Goal: Browse casually

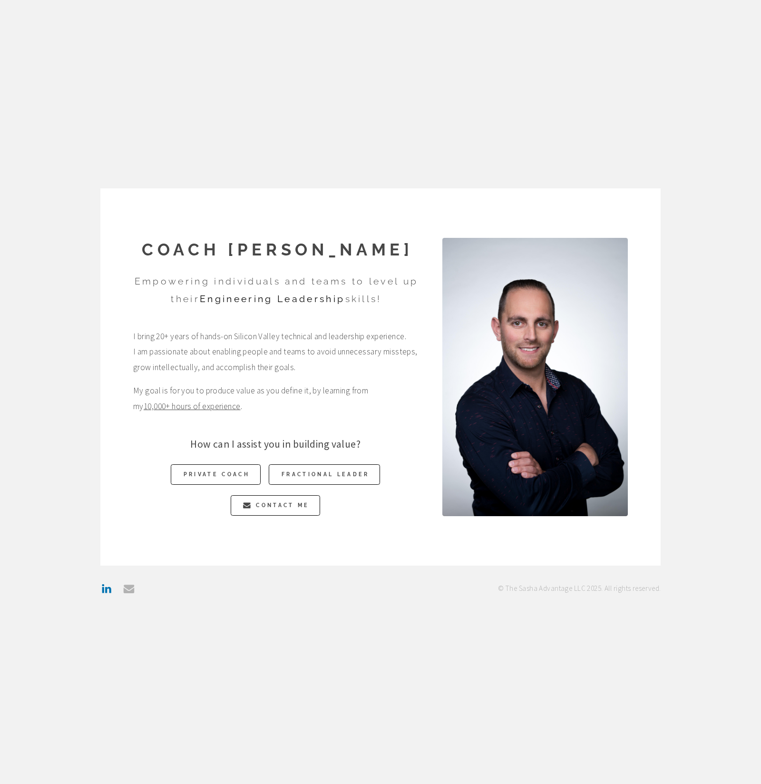
click at [356, 107] on div "Coach [PERSON_NAME] Empowering individuals and teams to level up their Engineer…" at bounding box center [380, 392] width 761 height 784
click at [326, 124] on div "Coach [PERSON_NAME] Empowering individuals and teams to level up their Engineer…" at bounding box center [380, 392] width 761 height 784
click at [157, 103] on div "Coach [PERSON_NAME] Empowering individuals and teams to level up their Engineer…" at bounding box center [380, 392] width 761 height 784
